Goal: Transaction & Acquisition: Purchase product/service

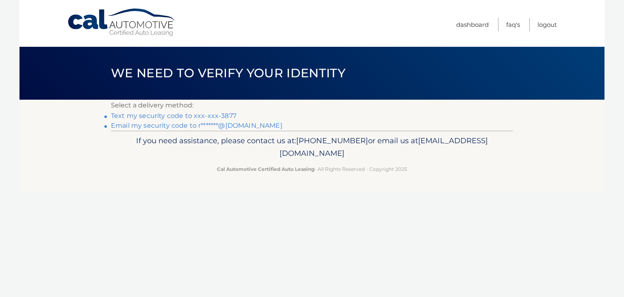
click at [207, 115] on link "Text my security code to xxx-xxx-3877" at bounding box center [174, 116] width 126 height 8
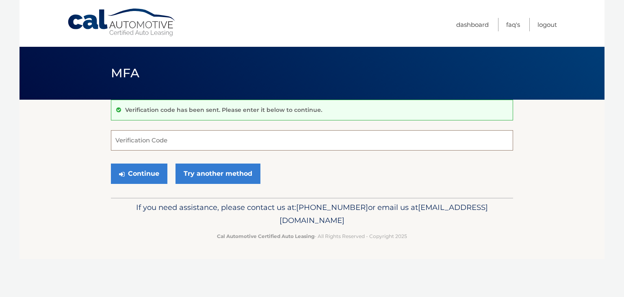
click at [247, 145] on input "Verification Code" at bounding box center [312, 140] width 402 height 20
type input "598321"
click at [111, 163] on button "Continue" at bounding box center [139, 173] width 56 height 20
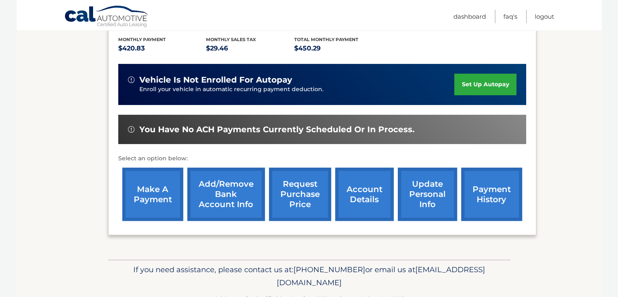
scroll to position [172, 0]
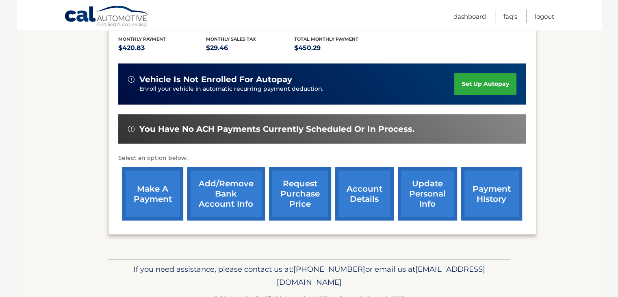
click at [169, 199] on link "make a payment" at bounding box center [152, 193] width 61 height 53
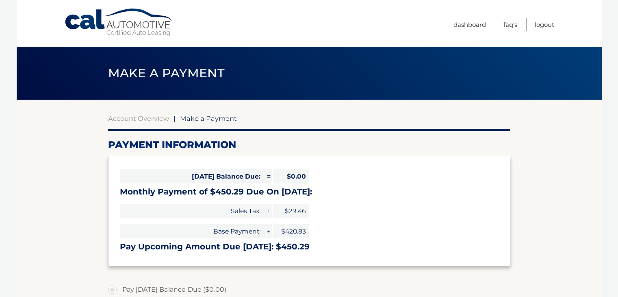
select select "MWVkY2UyZmItYmQ4My00OTg1LTgwZDEtYmYzMThmNGFhNTRh"
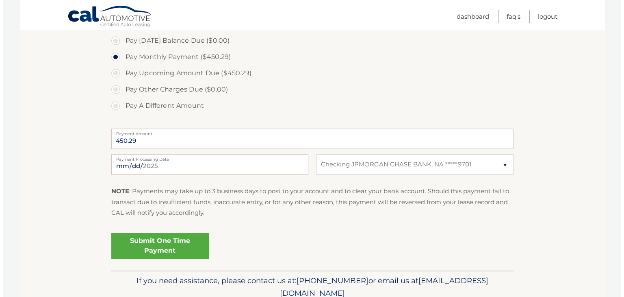
scroll to position [250, 0]
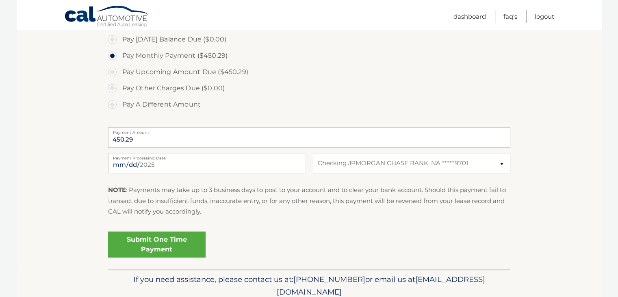
click at [179, 241] on link "Submit One Time Payment" at bounding box center [157, 244] width 98 height 26
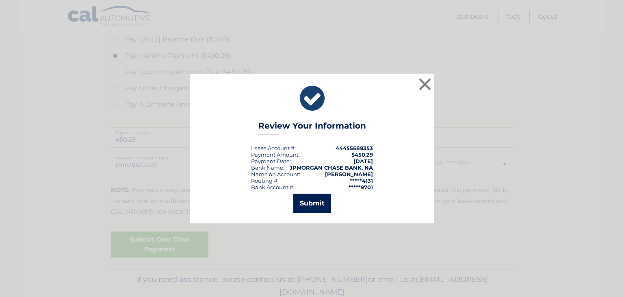
click at [314, 203] on button "Submit" at bounding box center [312, 203] width 38 height 20
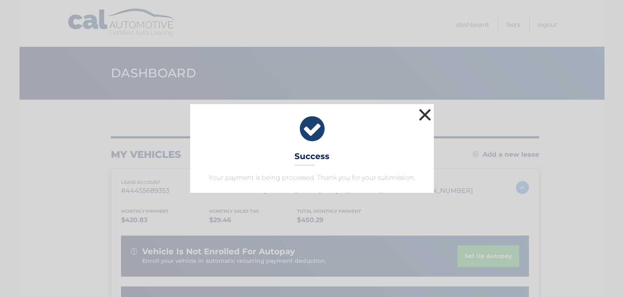
click at [422, 115] on button "×" at bounding box center [425, 114] width 16 height 16
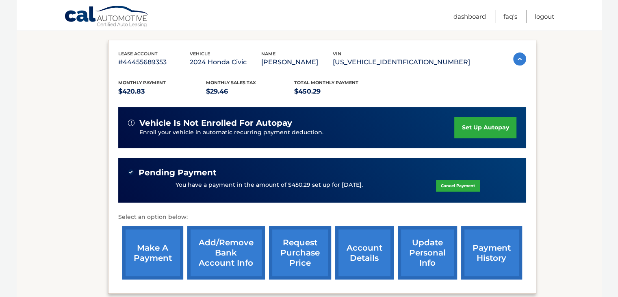
scroll to position [210, 0]
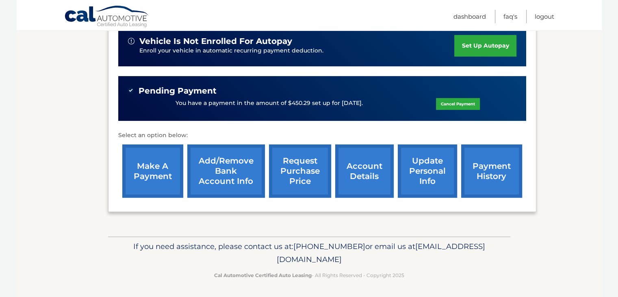
click at [353, 161] on link "account details" at bounding box center [364, 170] width 59 height 53
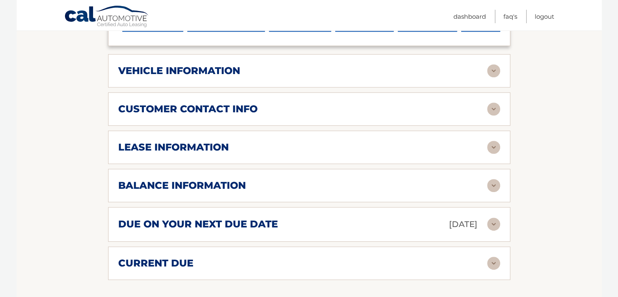
scroll to position [386, 0]
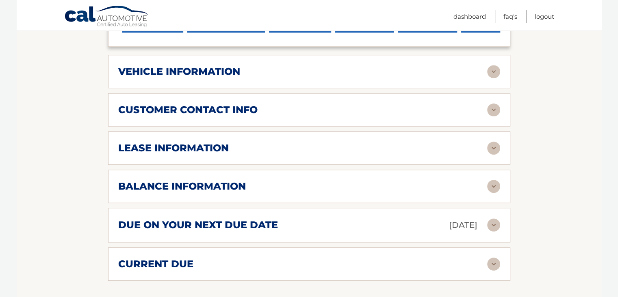
click at [351, 143] on div "lease information" at bounding box center [302, 148] width 369 height 12
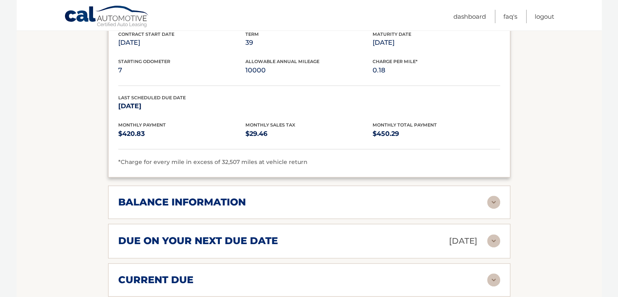
scroll to position [548, 0]
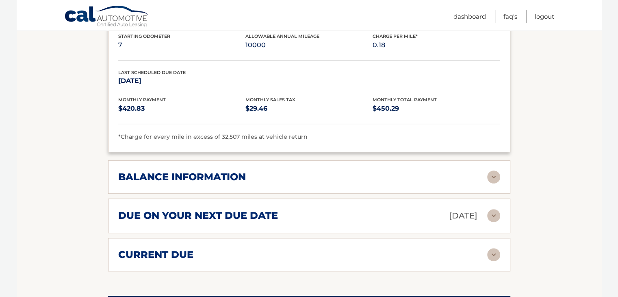
click at [295, 187] on div "balance information Payments Received 19 Payments Remaining 20 Next Payment wil…" at bounding box center [309, 176] width 402 height 33
click at [299, 176] on div "balance information" at bounding box center [302, 177] width 369 height 12
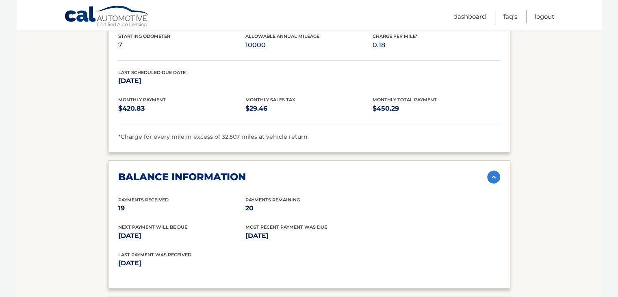
click at [299, 176] on div "balance information" at bounding box center [302, 177] width 369 height 12
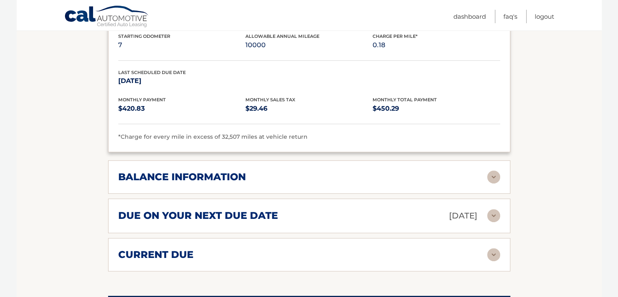
click at [299, 179] on div "balance information" at bounding box center [302, 177] width 369 height 12
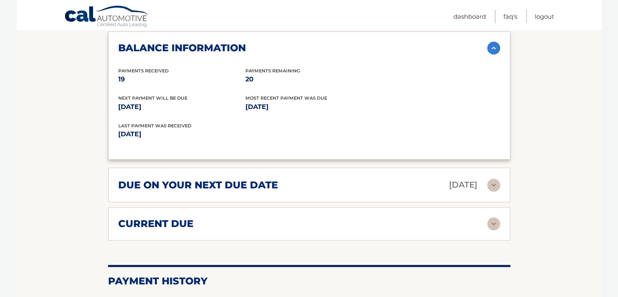
scroll to position [678, 0]
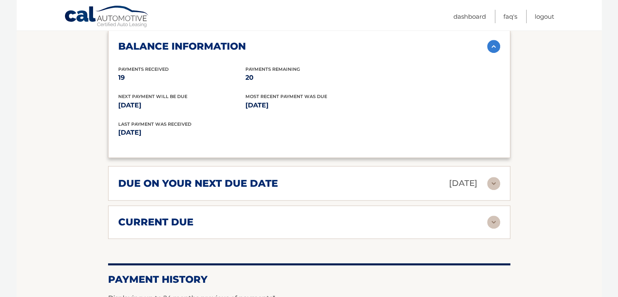
click at [496, 177] on img at bounding box center [493, 183] width 13 height 13
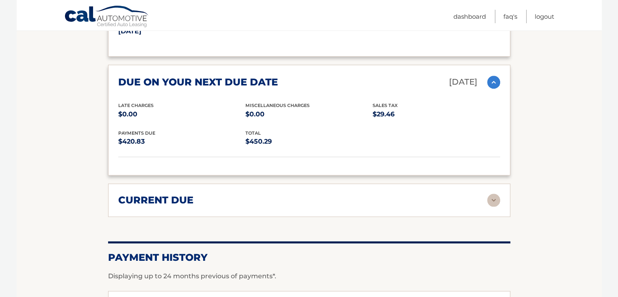
scroll to position [782, 0]
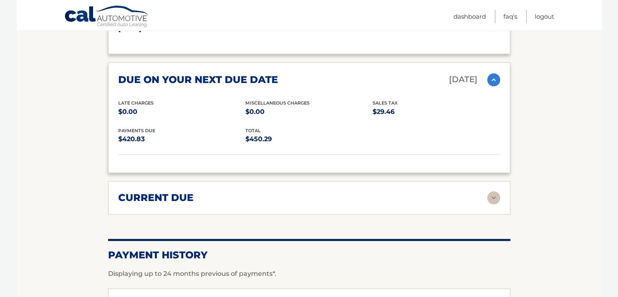
click at [339, 194] on div "current due" at bounding box center [302, 197] width 369 height 12
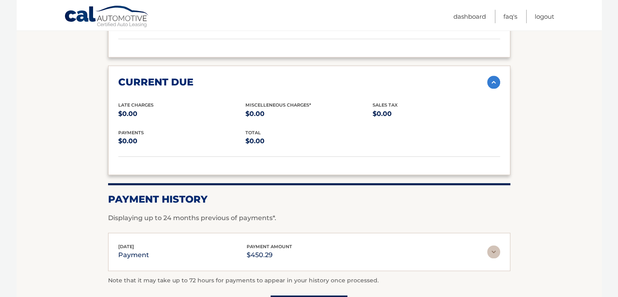
scroll to position [908, 0]
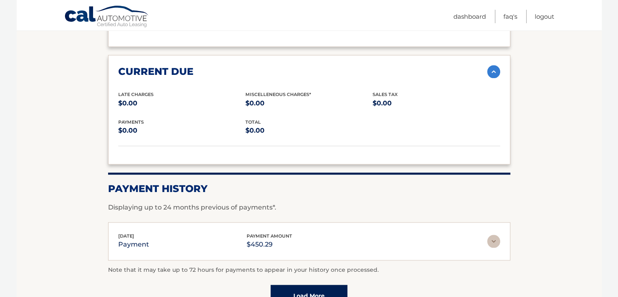
click at [493, 74] on div "current due Late Charges $0.00 Miscelleneous Charges* $0.00 Sales Tax $0.00 pay…" at bounding box center [309, 109] width 402 height 109
click at [493, 71] on img at bounding box center [493, 71] width 13 height 13
